Goal: Task Accomplishment & Management: Complete application form

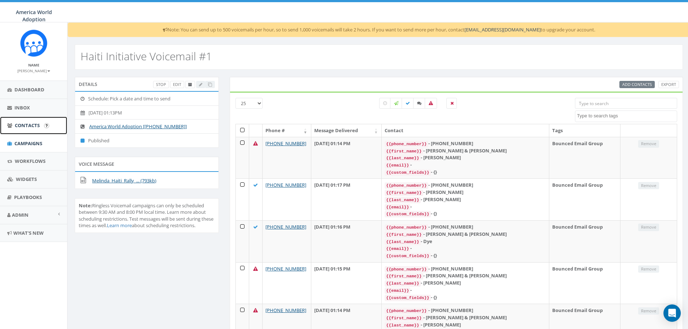
click at [21, 124] on span "Contacts" at bounding box center [27, 125] width 25 height 7
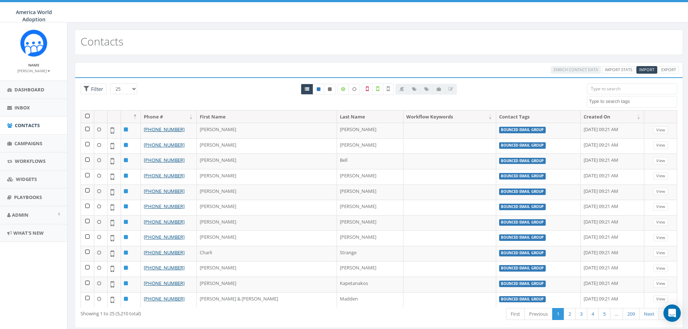
click at [604, 99] on textarea "Search" at bounding box center [633, 101] width 88 height 7
select select "Bounced Email Group"
click at [25, 139] on link "Campaigns" at bounding box center [33, 144] width 67 height 18
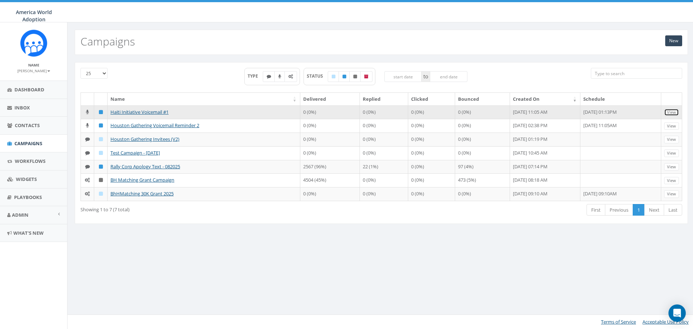
click at [671, 114] on link "View" at bounding box center [671, 113] width 15 height 8
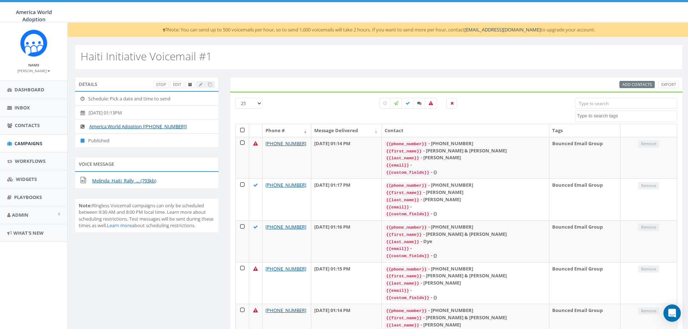
click at [258, 103] on select "25 50 100" at bounding box center [248, 103] width 27 height 11
select select "100"
click at [235, 98] on select "25 50 100" at bounding box center [248, 103] width 27 height 11
click at [258, 101] on select "25 50 100" at bounding box center [248, 103] width 27 height 11
click at [335, 121] on div at bounding box center [419, 111] width 302 height 26
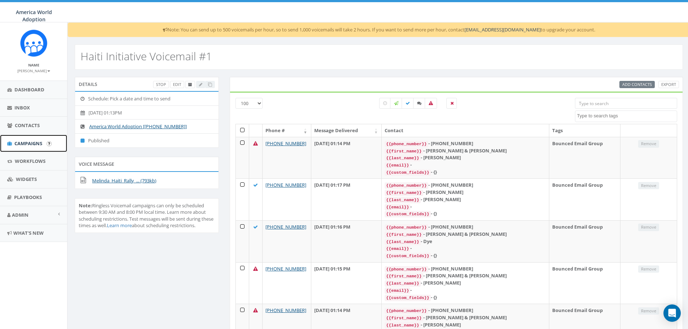
click at [29, 142] on span "Campaigns" at bounding box center [28, 143] width 28 height 7
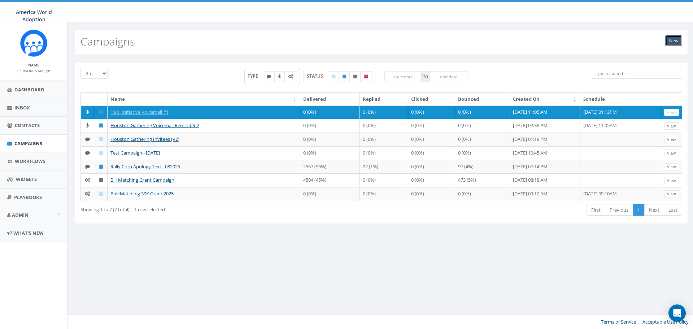
click at [676, 37] on link "New" at bounding box center [674, 40] width 17 height 11
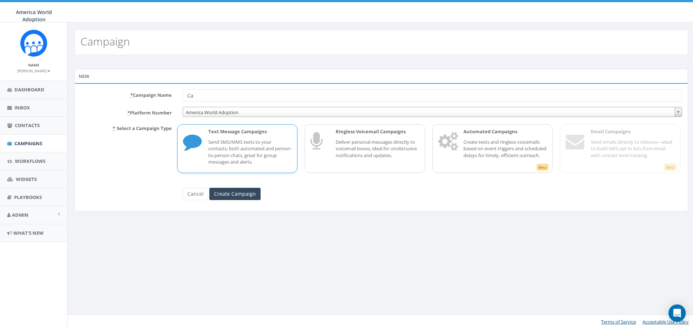
type input "C"
type input "Haiti Initiative Voicemail #2"
click at [400, 134] on p "Ringless Voicemail Campaigns" at bounding box center [378, 131] width 84 height 7
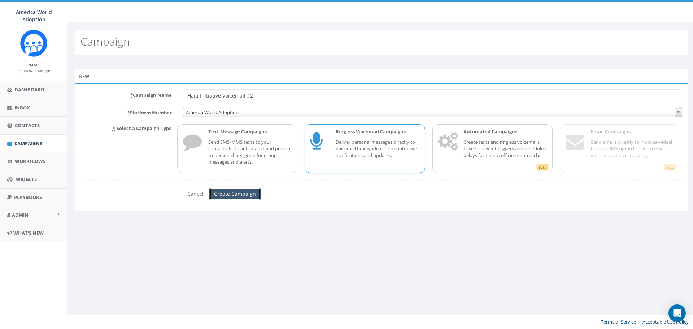
click at [247, 197] on input "Create Campaign" at bounding box center [234, 194] width 51 height 12
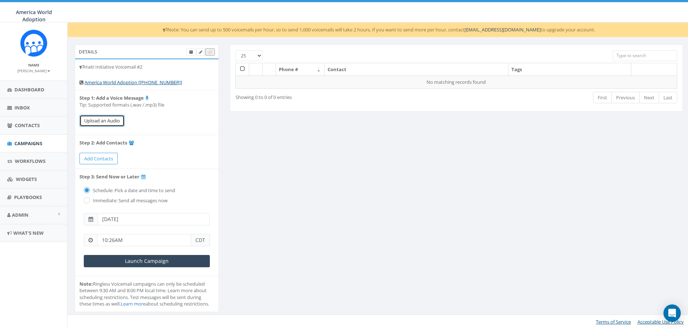
click at [97, 122] on button "Upload an Audio" at bounding box center [101, 121] width 45 height 12
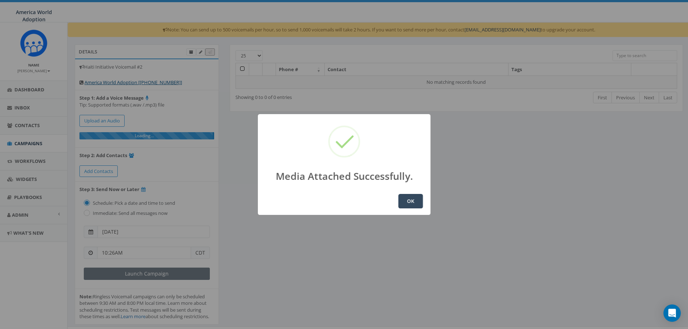
click at [406, 206] on button "OK" at bounding box center [410, 201] width 25 height 14
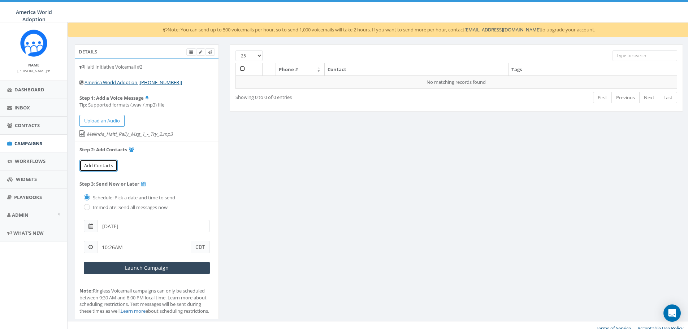
click at [114, 166] on link "Add Contacts" at bounding box center [98, 166] width 38 height 12
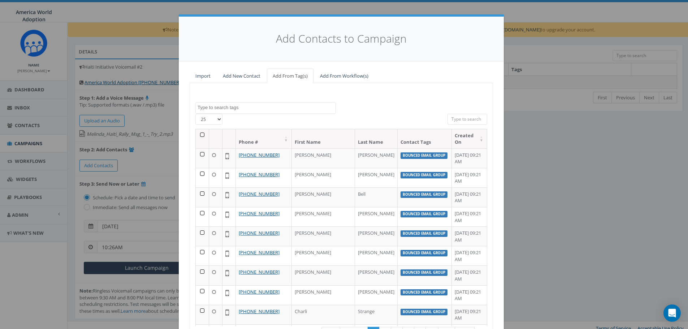
click at [240, 112] on span at bounding box center [265, 108] width 140 height 12
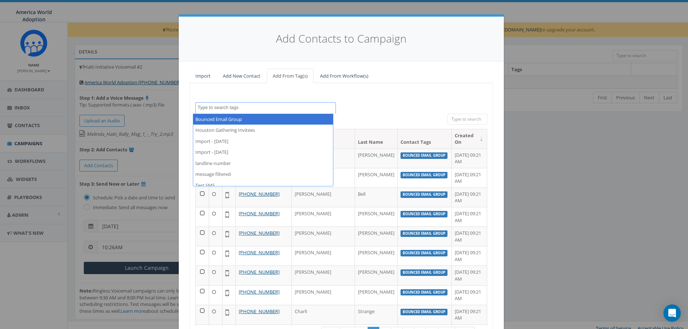
select select "Bounced Email Group"
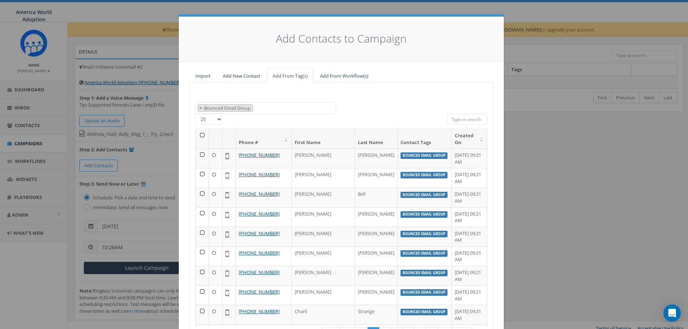
click at [213, 119] on select "25 50 100" at bounding box center [208, 119] width 27 height 11
select select "100"
click at [195, 114] on select "25 50 100" at bounding box center [208, 119] width 27 height 11
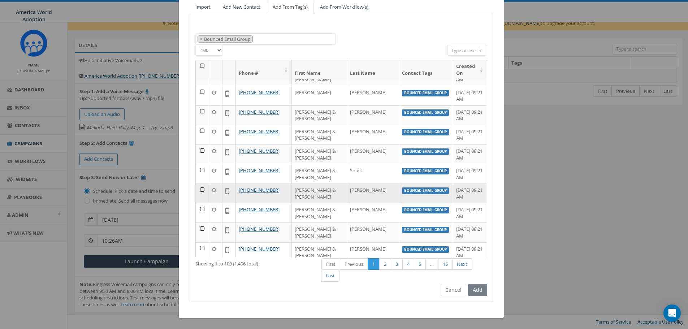
scroll to position [13, 0]
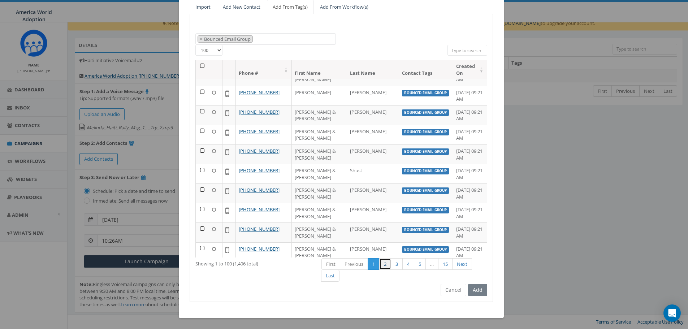
click at [382, 264] on link "2" at bounding box center [385, 264] width 12 height 12
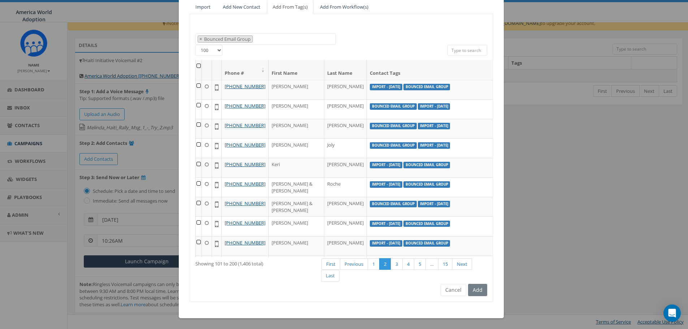
scroll to position [1779, 0]
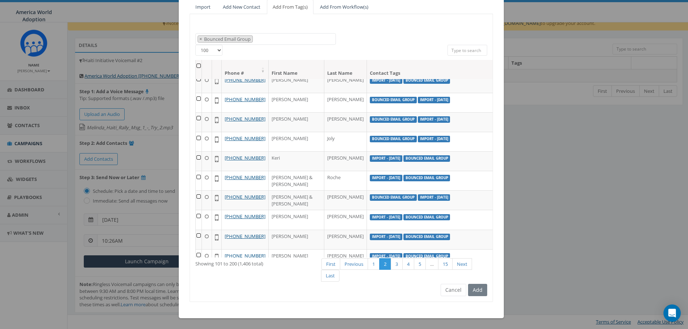
click at [196, 67] on th at bounding box center [199, 69] width 6 height 19
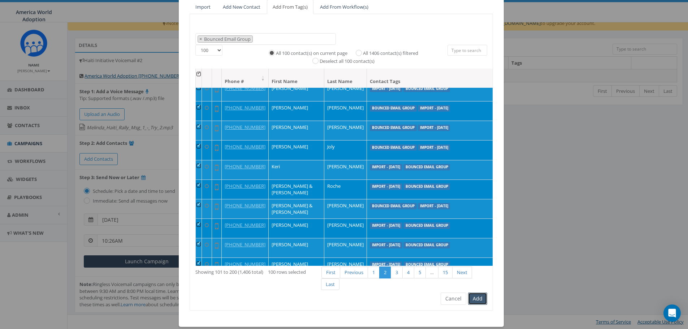
click at [470, 298] on button "Add" at bounding box center [477, 299] width 19 height 12
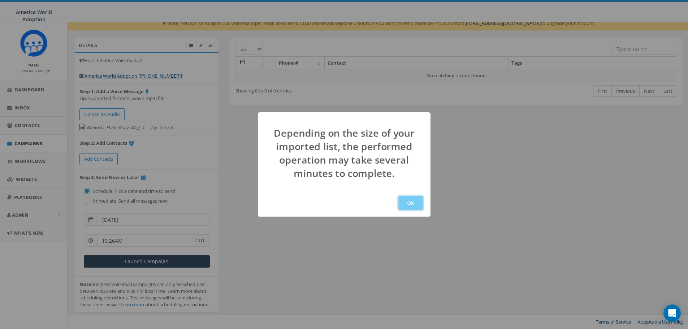
click at [420, 201] on button "OK" at bounding box center [410, 203] width 25 height 14
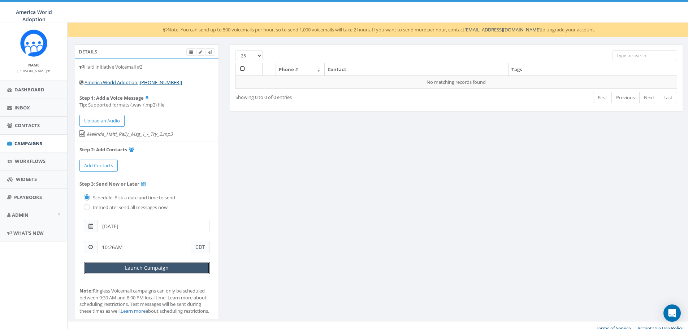
click at [111, 272] on input "Launch Campaign" at bounding box center [147, 268] width 126 height 12
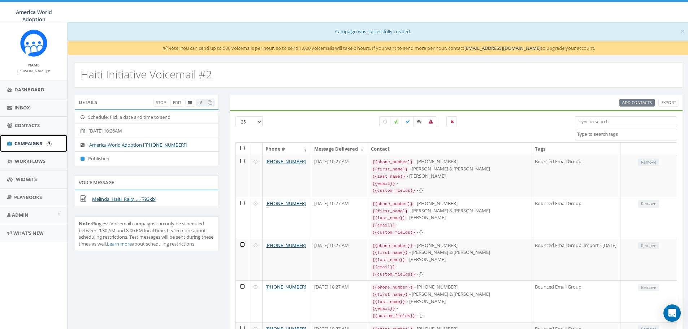
click at [27, 144] on span "Campaigns" at bounding box center [28, 143] width 28 height 7
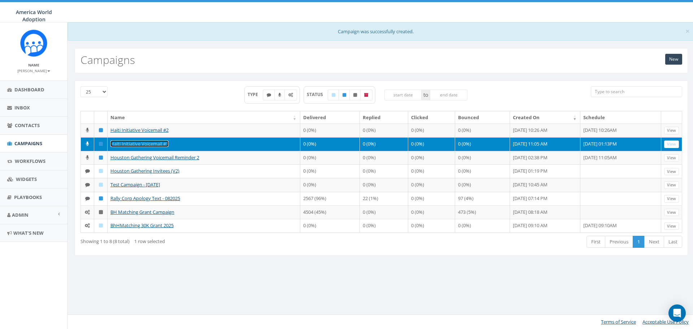
click at [147, 147] on link "Haiti Initiative Voicemail #1" at bounding box center [140, 143] width 58 height 7
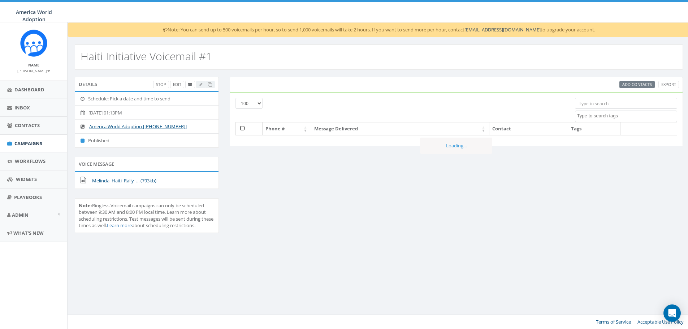
select select "100"
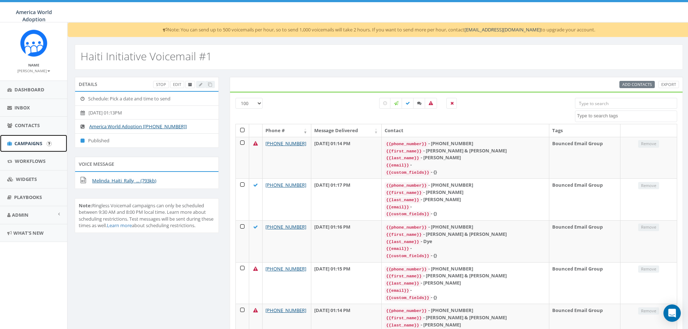
click at [20, 142] on span "Campaigns" at bounding box center [28, 143] width 28 height 7
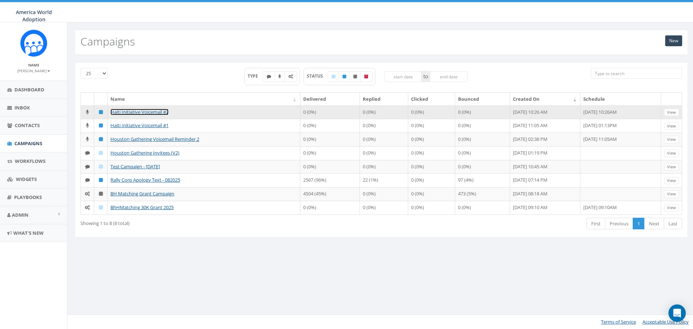
click at [137, 111] on link "Haiti Initiative Voicemail #2" at bounding box center [140, 112] width 58 height 7
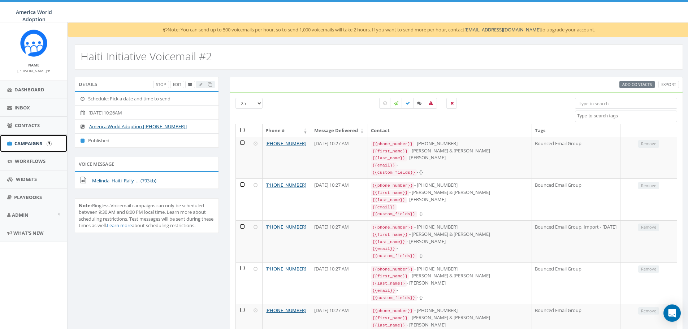
click at [25, 139] on link "Campaigns" at bounding box center [33, 144] width 67 height 18
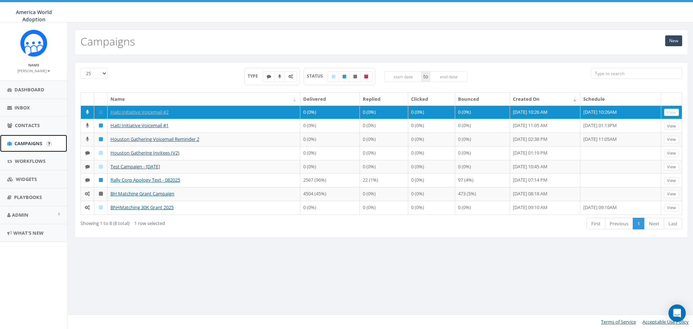
click at [23, 139] on link "Campaigns" at bounding box center [33, 144] width 67 height 18
click at [676, 43] on link "New" at bounding box center [674, 40] width 17 height 11
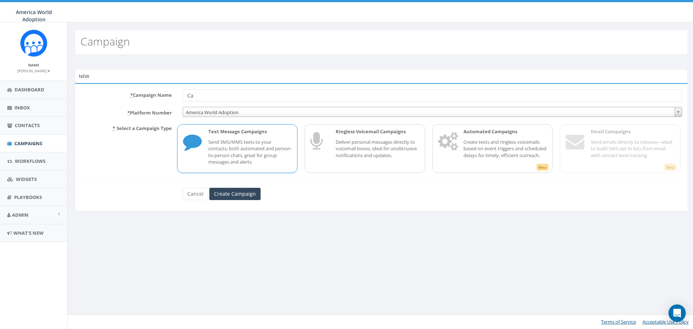
type input "C"
type input "Haiti Text Campaign #1"
click at [242, 197] on input "Create Campaign" at bounding box center [234, 194] width 51 height 12
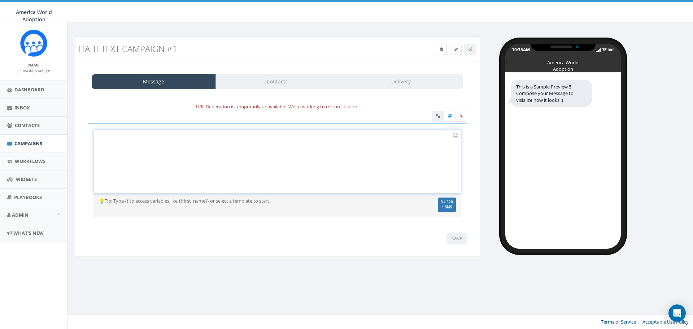
click at [251, 156] on div at bounding box center [277, 161] width 367 height 63
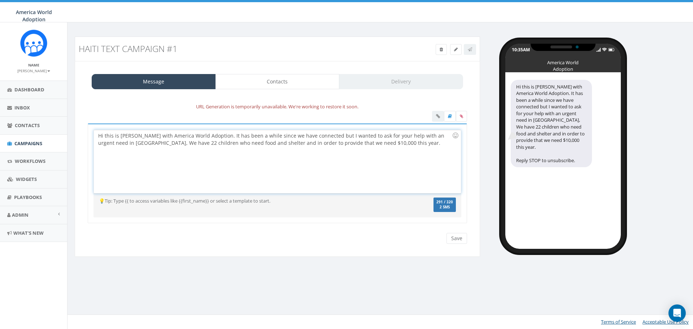
click at [321, 146] on div "Hi this is Melinda Sallé with America World Adoption. It has been a while since…" at bounding box center [277, 161] width 367 height 63
click at [391, 143] on div "Hi this is Melinda Sallé with America World Adoption. It has been a while since…" at bounding box center [277, 161] width 367 height 63
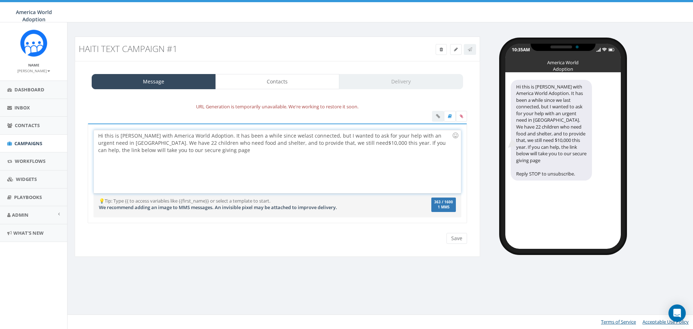
click at [342, 142] on div "Hi this is Melinda Sallé with America World Adoption. It has been a while since…" at bounding box center [277, 161] width 367 height 63
click at [204, 150] on div "Hi this is Melinda Sallé with America World Adoption. It has been a while since…" at bounding box center [277, 161] width 367 height 63
click at [212, 151] on div "Hi, this is Melinda Sallé with America World Adoption. It has been a while sinc…" at bounding box center [277, 161] width 367 height 63
click at [438, 117] on div at bounding box center [449, 117] width 35 height 13
click at [201, 153] on div "Hi, this is [PERSON_NAME] with America World Adoption. It has been a while sinc…" at bounding box center [277, 161] width 367 height 63
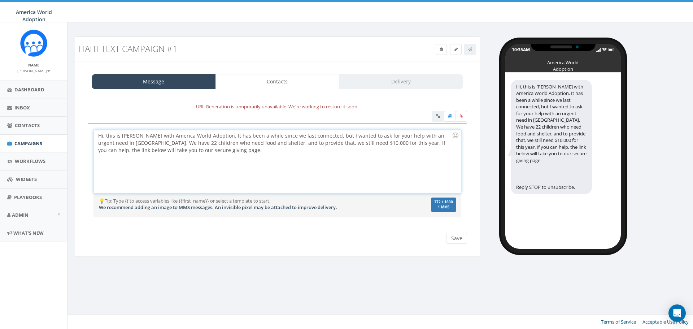
click at [438, 117] on div at bounding box center [449, 117] width 35 height 13
click at [464, 114] on label at bounding box center [461, 116] width 11 height 11
click at [0, 0] on input "file" at bounding box center [0, 0] width 0 height 0
click at [260, 159] on div at bounding box center [275, 157] width 354 height 7
click at [272, 171] on div "Hi, this is Melinda Sallé with America World Adoption. It has been a while sinc…" at bounding box center [277, 161] width 367 height 63
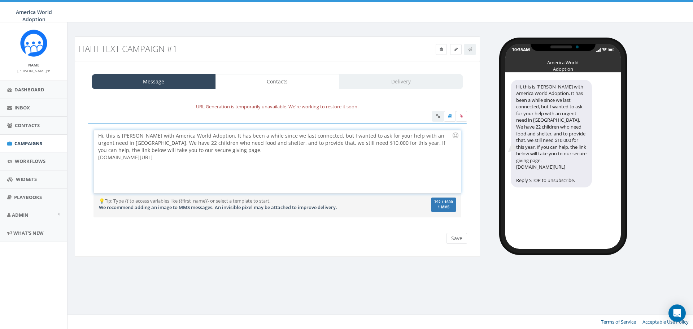
drag, startPoint x: 158, startPoint y: 159, endPoint x: 94, endPoint y: 156, distance: 64.3
click at [94, 156] on div "Hi, this is Melinda Sallé with America World Adoption. It has been a while sinc…" at bounding box center [278, 162] width 368 height 64
click at [437, 111] on div at bounding box center [449, 117] width 35 height 13
click at [434, 117] on div at bounding box center [449, 117] width 35 height 13
click at [359, 178] on div "Hi, this is Melinda Sallé with America World Adoption. It has been a while sinc…" at bounding box center [277, 161] width 367 height 63
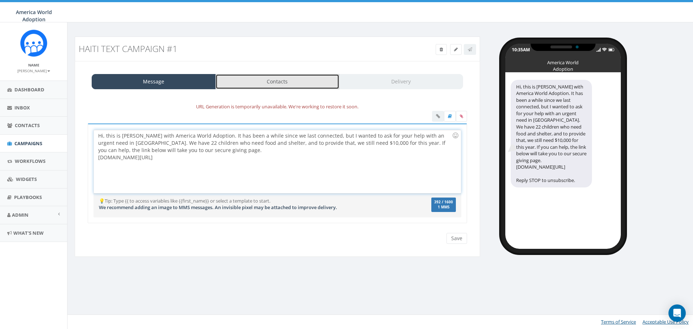
click at [255, 83] on link "Contacts" at bounding box center [278, 81] width 124 height 15
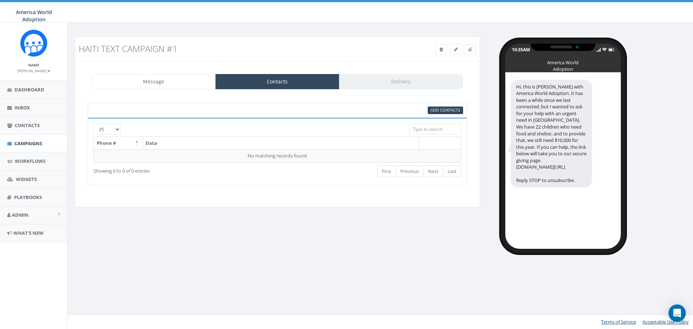
click at [424, 128] on input "search" at bounding box center [435, 129] width 52 height 11
click at [433, 133] on input "search" at bounding box center [435, 129] width 52 height 11
click at [452, 111] on span "Add Contacts" at bounding box center [446, 109] width 30 height 5
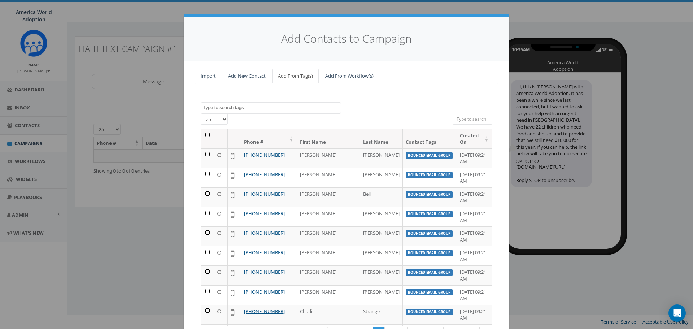
click at [285, 106] on textarea "Search" at bounding box center [272, 107] width 138 height 7
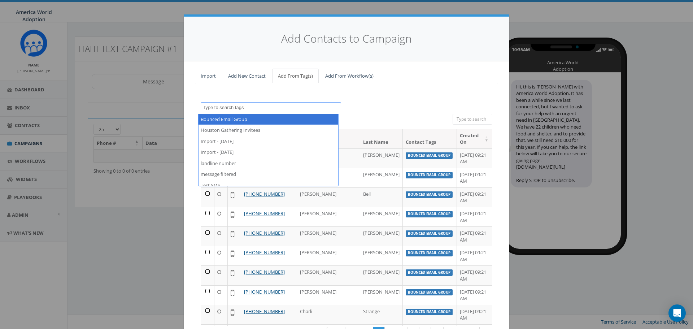
select select "Bounced Email Group"
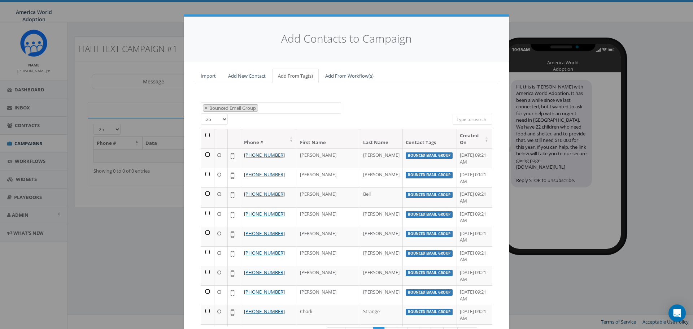
click at [224, 119] on select "25 50 100" at bounding box center [214, 119] width 27 height 11
select select "100"
click at [201, 114] on select "25 50 100" at bounding box center [214, 119] width 27 height 11
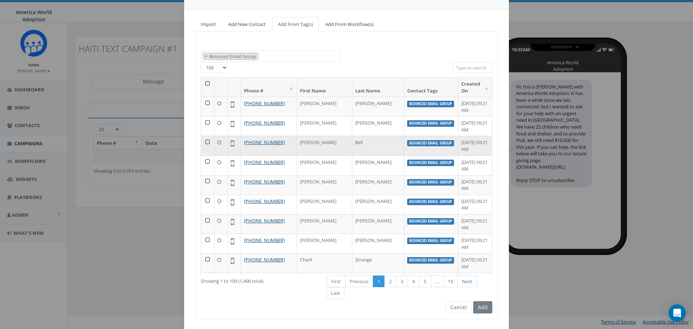
scroll to position [69, 0]
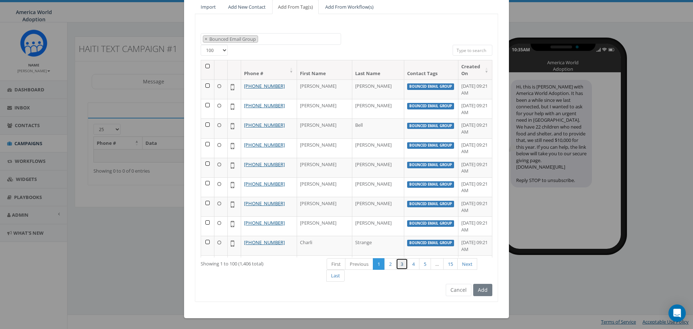
click at [399, 266] on link "3" at bounding box center [402, 264] width 12 height 12
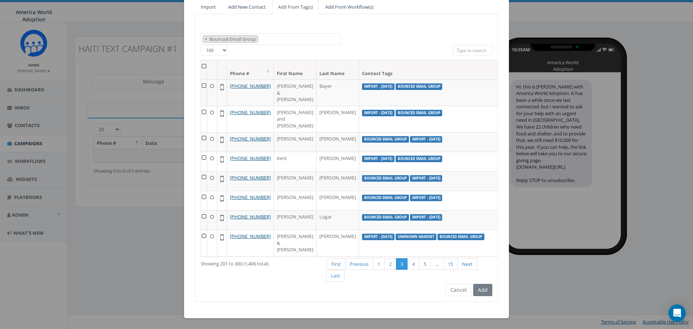
click at [201, 66] on th at bounding box center [204, 69] width 6 height 19
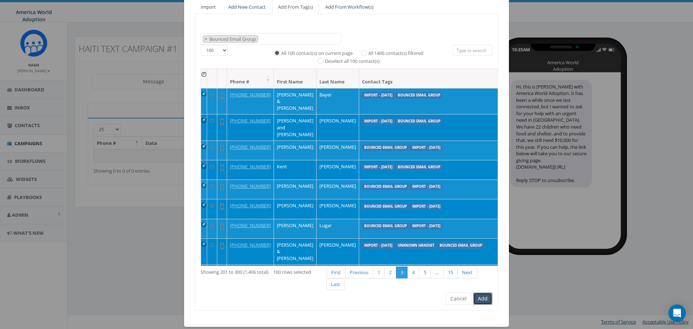
click at [486, 302] on button "Add" at bounding box center [482, 299] width 19 height 12
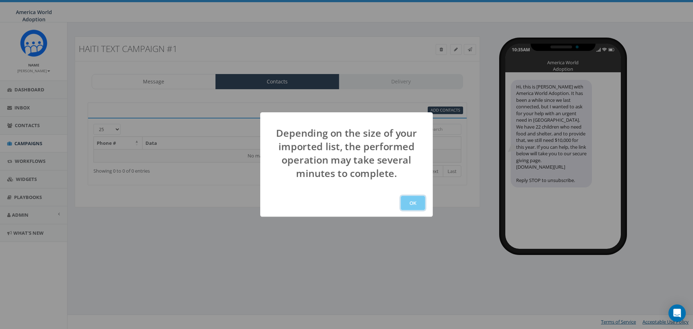
click at [413, 200] on button "OK" at bounding box center [413, 203] width 25 height 14
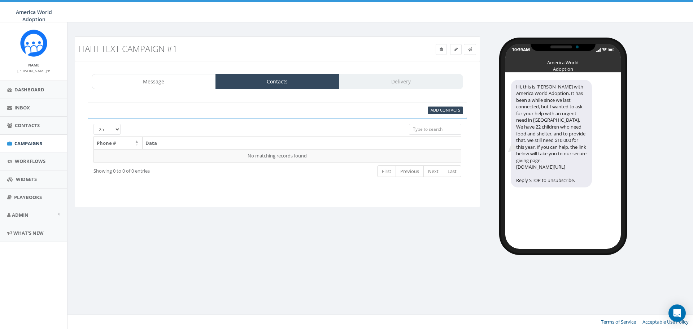
click at [386, 85] on div "Message Contacts Delivery" at bounding box center [278, 81] width 372 height 15
